Goal: Information Seeking & Learning: Learn about a topic

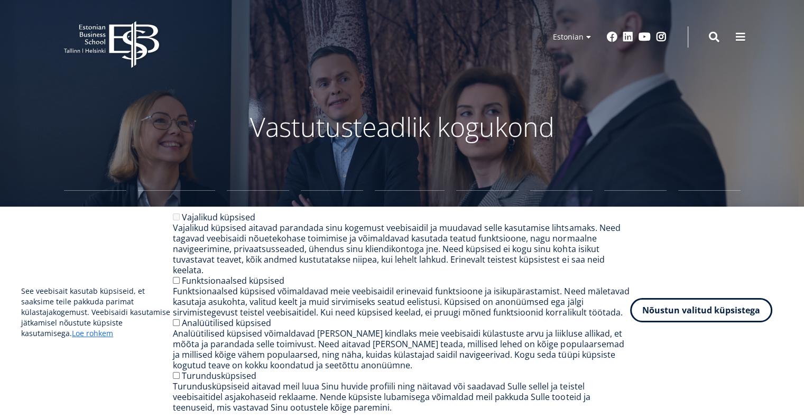
click at [694, 317] on button "Nõustun valitud küpsistega" at bounding box center [701, 310] width 142 height 24
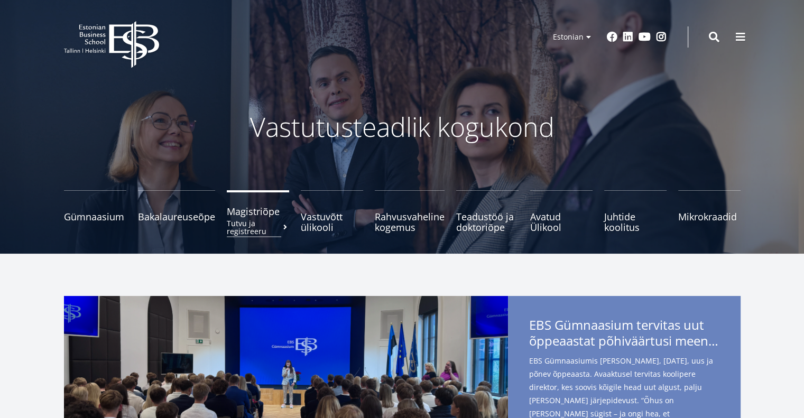
click at [271, 216] on span "Magistriõpe Tutvu ja registreeru" at bounding box center [258, 211] width 62 height 11
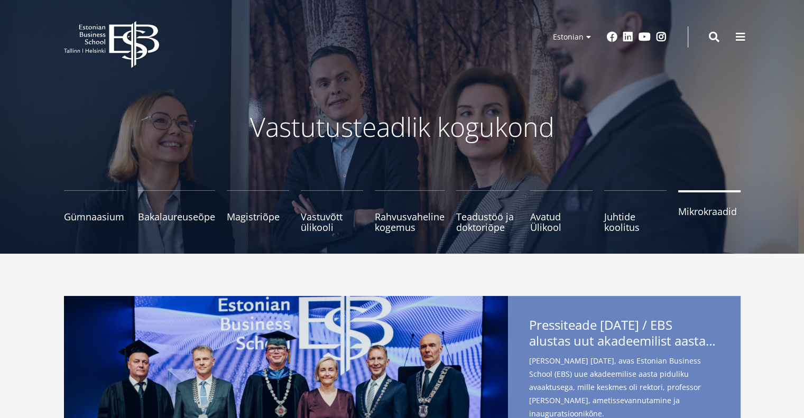
click at [710, 214] on span "Mikrokraadid" at bounding box center [710, 211] width 62 height 11
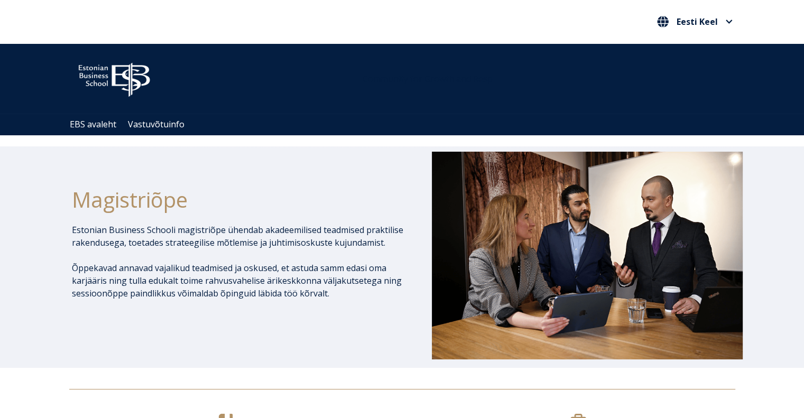
scroll to position [264, 0]
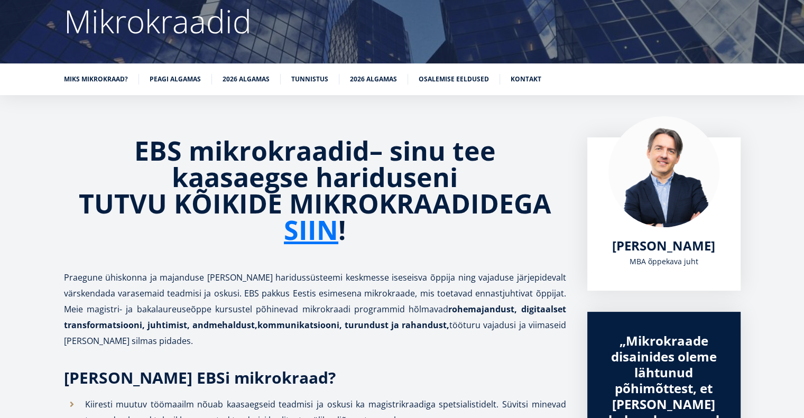
scroll to position [159, 0]
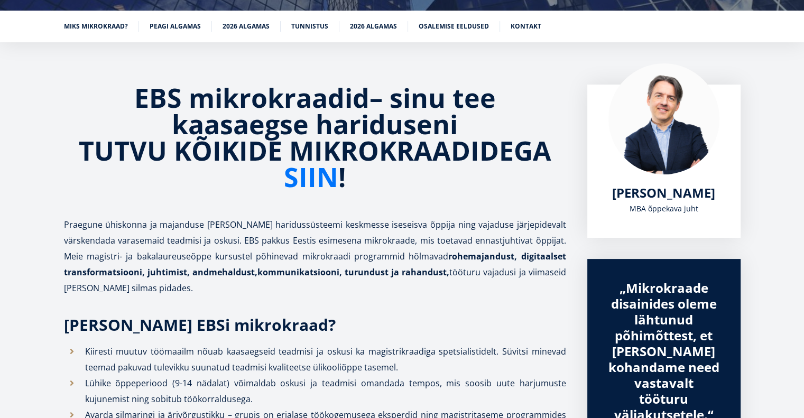
click at [317, 179] on link "SIIN" at bounding box center [311, 177] width 54 height 26
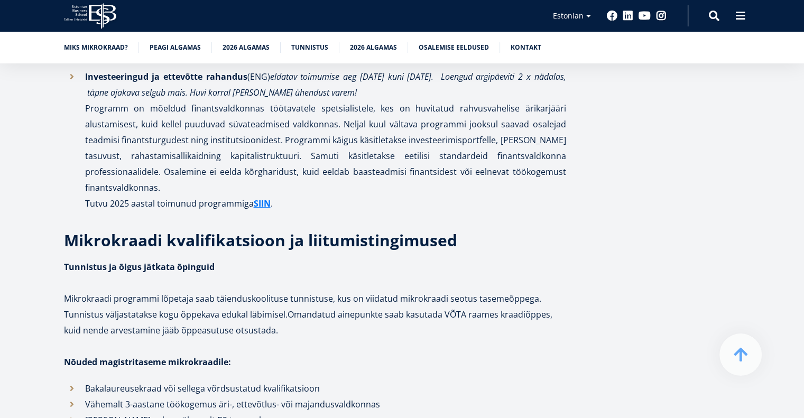
scroll to position [3490, 0]
